Goal: Check status

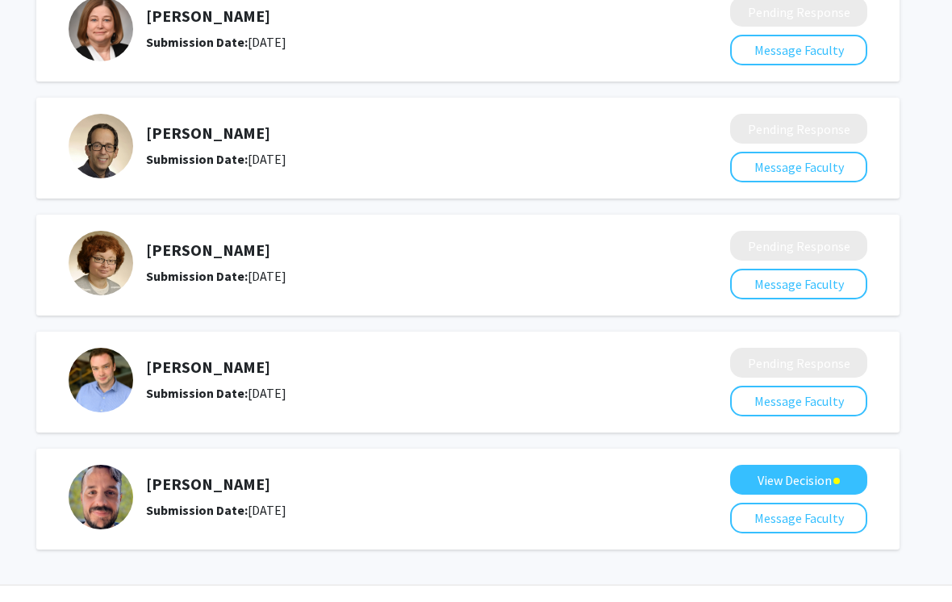
scroll to position [293, 16]
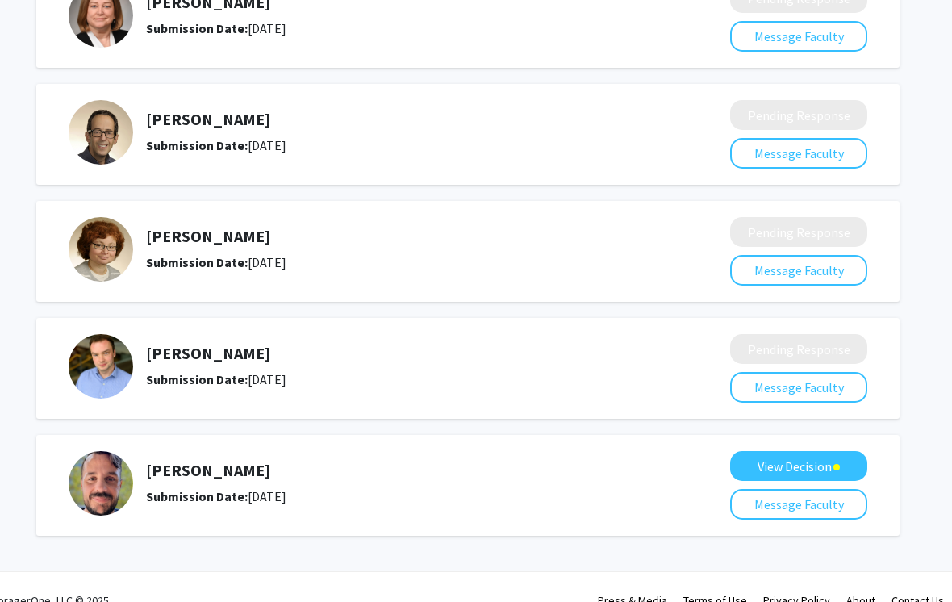
click at [807, 468] on button "View Decision" at bounding box center [798, 466] width 137 height 30
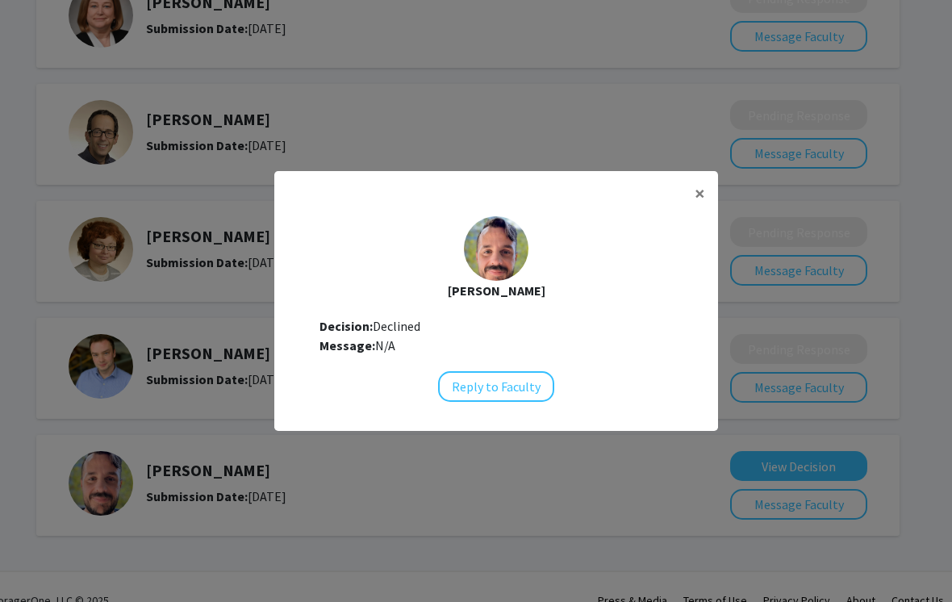
click at [699, 206] on span "×" at bounding box center [699, 193] width 10 height 25
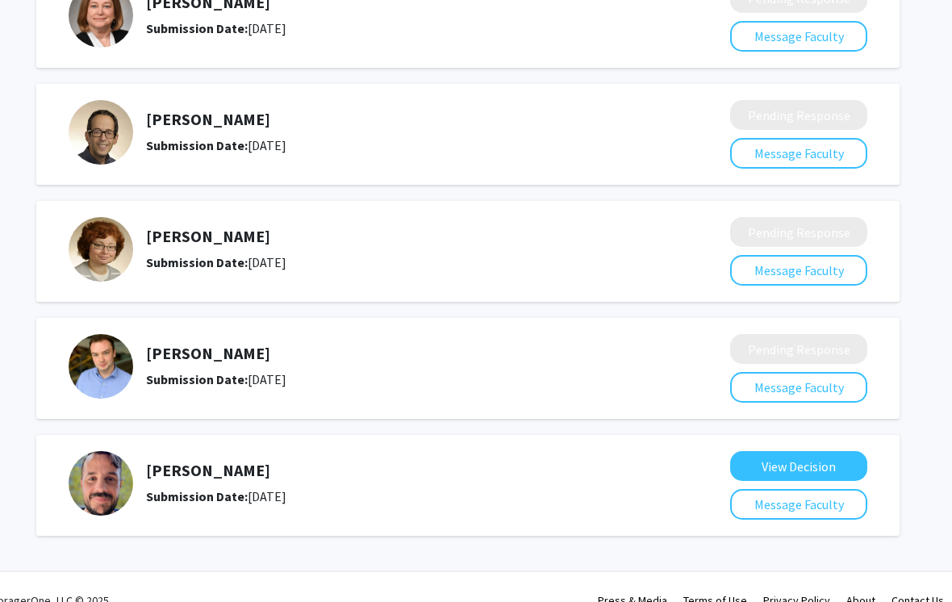
click at [92, 481] on img at bounding box center [101, 483] width 65 height 65
click at [168, 477] on h5 "[PERSON_NAME]" at bounding box center [395, 470] width 498 height 19
click at [161, 464] on h5 "[PERSON_NAME]" at bounding box center [395, 470] width 498 height 19
click at [98, 496] on img at bounding box center [101, 483] width 65 height 65
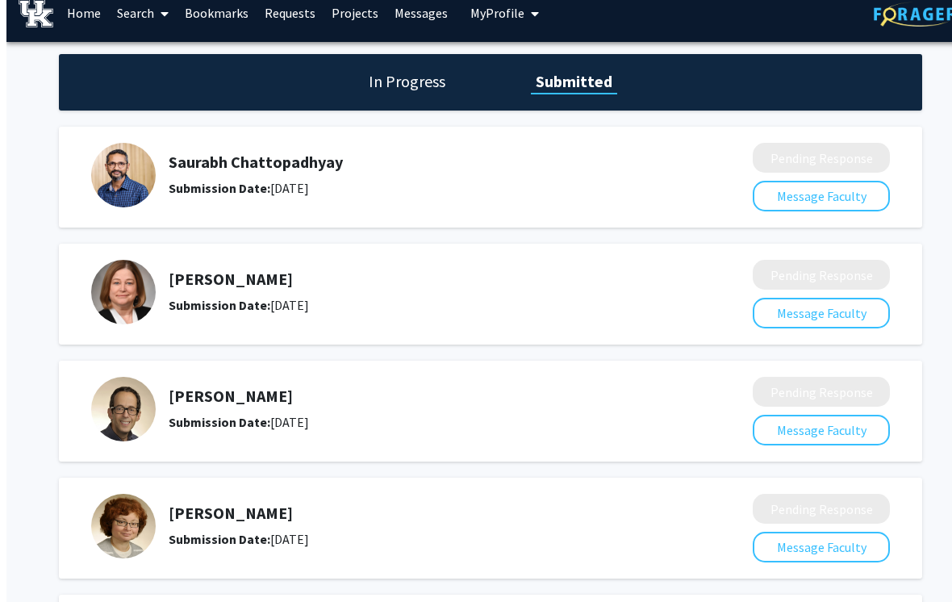
scroll to position [17, 0]
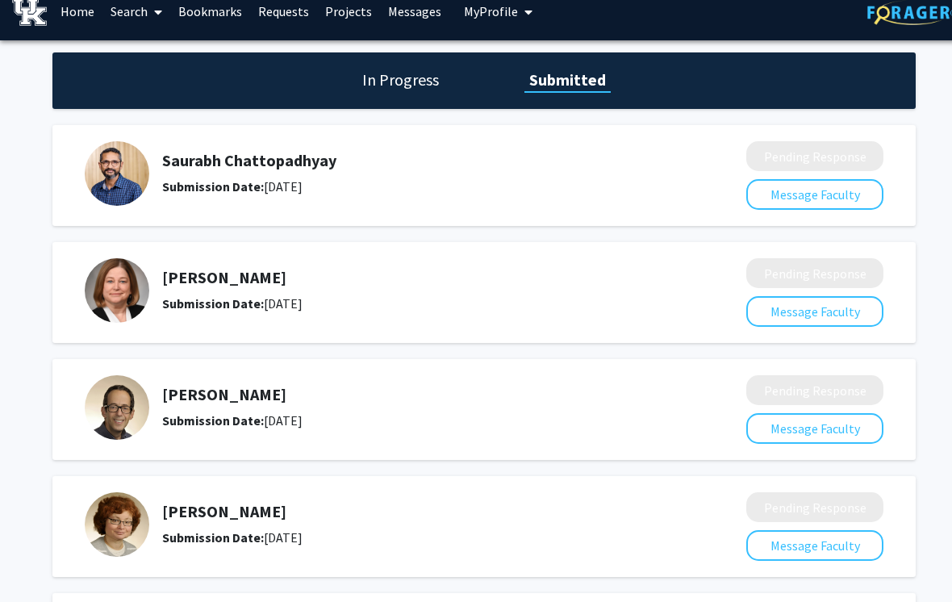
click at [390, 87] on h1 "In Progress" at bounding box center [400, 80] width 86 height 23
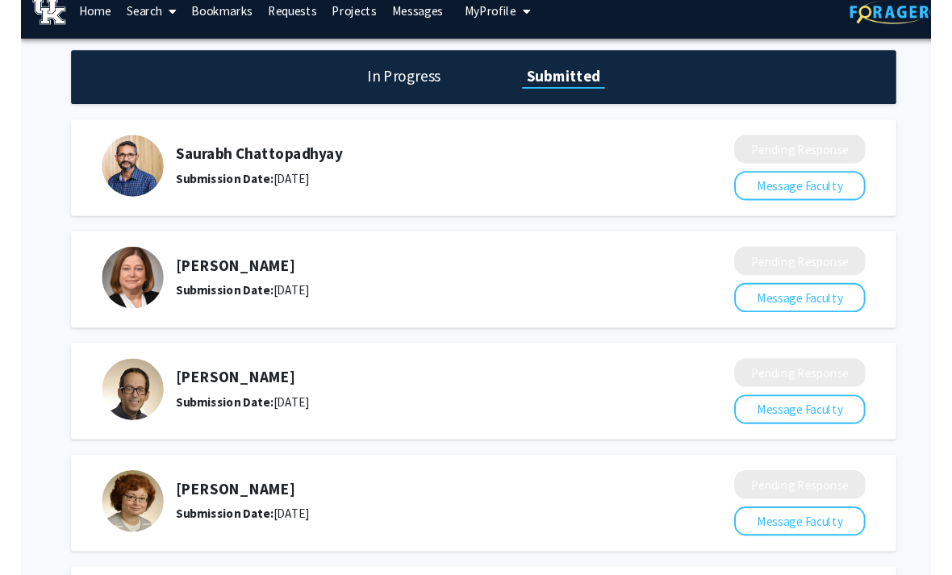
scroll to position [0, 0]
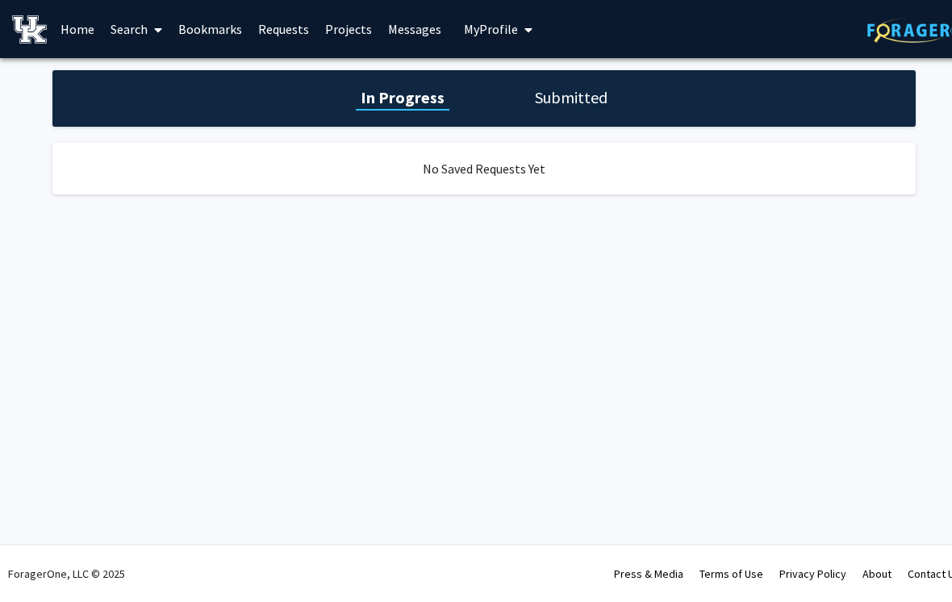
click at [394, 19] on link "Messages" at bounding box center [414, 29] width 69 height 56
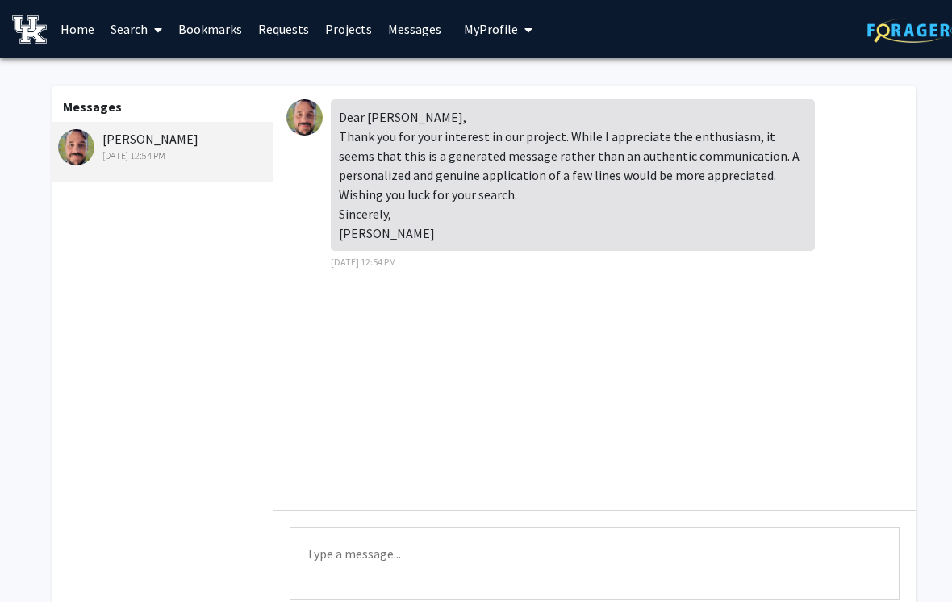
click at [341, 27] on link "Projects" at bounding box center [348, 29] width 63 height 56
